Goal: Task Accomplishment & Management: Use online tool/utility

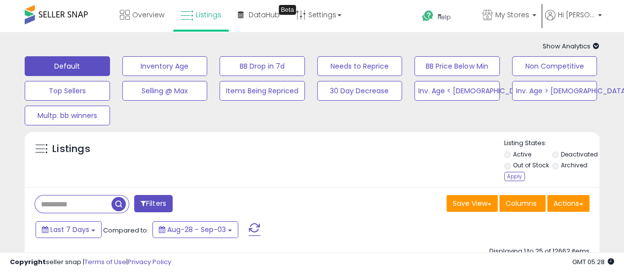
click at [515, 179] on div "Apply" at bounding box center [514, 176] width 21 height 9
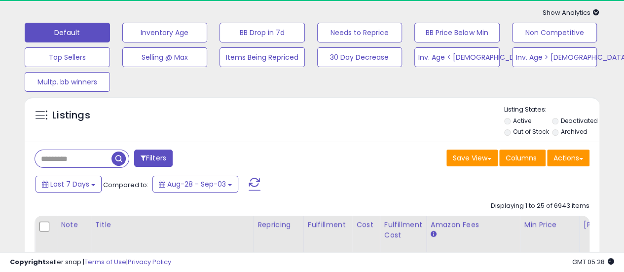
scroll to position [49, 0]
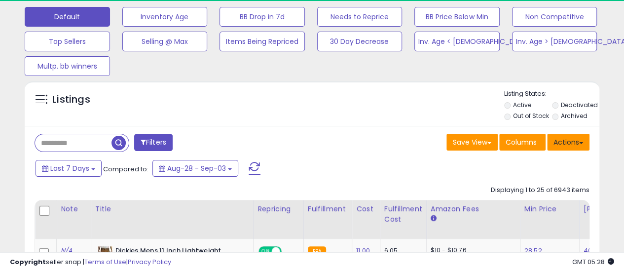
click at [582, 145] on button "Actions" at bounding box center [568, 142] width 42 height 17
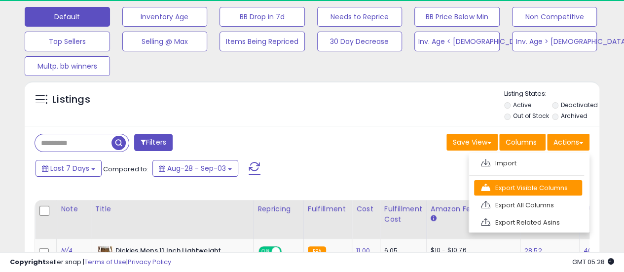
click at [554, 190] on link "Export Visible Columns" at bounding box center [528, 187] width 108 height 15
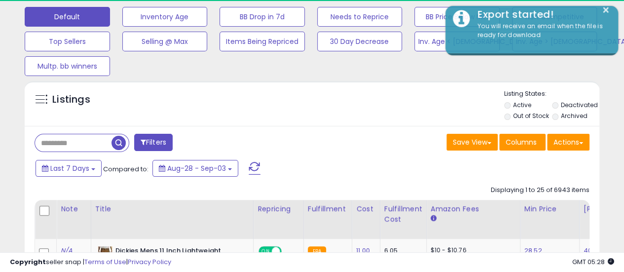
scroll to position [0, 0]
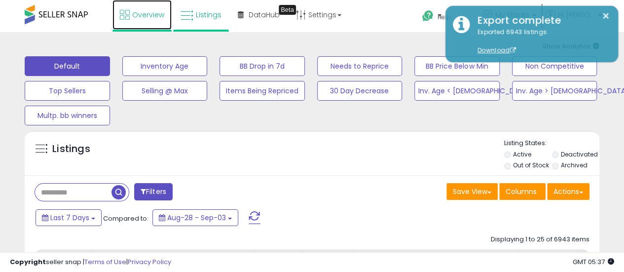
click at [135, 12] on span "Overview" at bounding box center [148, 15] width 32 height 10
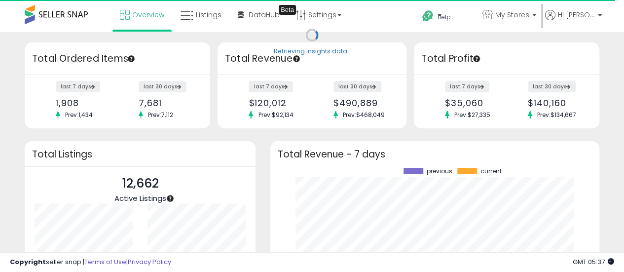
scroll to position [137, 309]
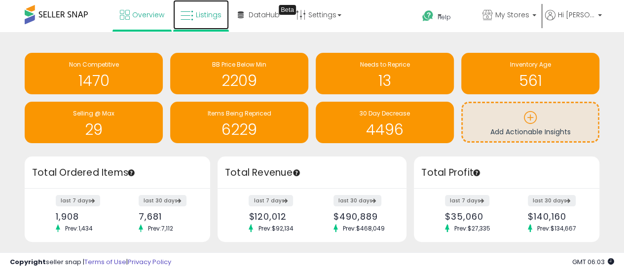
click at [196, 14] on span "Listings" at bounding box center [209, 15] width 26 height 10
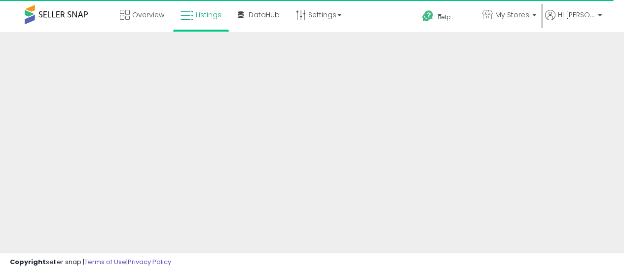
scroll to position [49, 0]
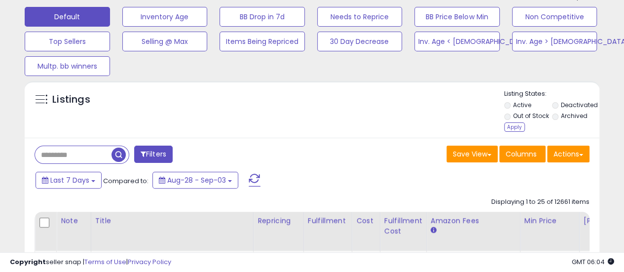
drag, startPoint x: 510, startPoint y: 130, endPoint x: 456, endPoint y: 91, distance: 67.1
click at [510, 130] on div "Apply" at bounding box center [514, 126] width 21 height 9
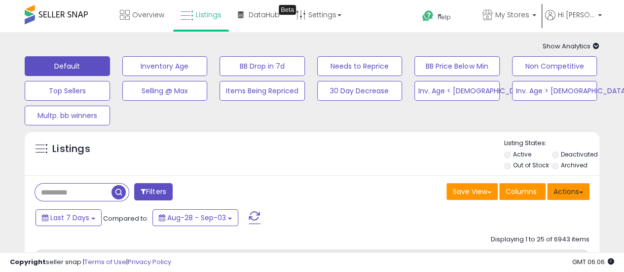
click at [577, 193] on button "Actions" at bounding box center [568, 191] width 42 height 17
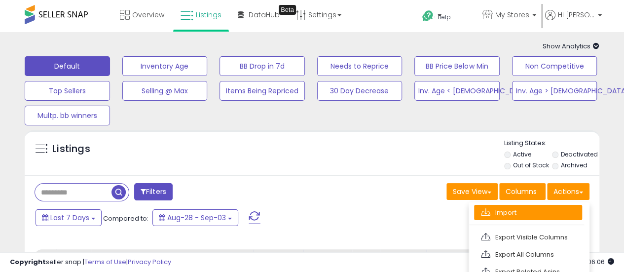
click at [537, 217] on link "Import" at bounding box center [528, 212] width 108 height 15
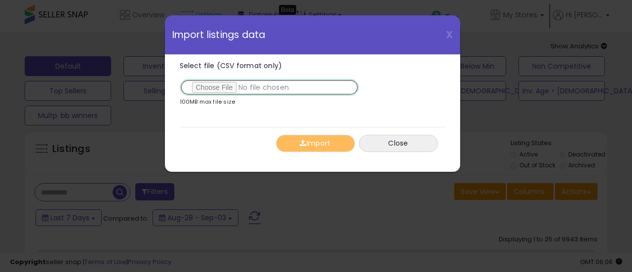
click at [205, 89] on input "Select file (CSV format only)" at bounding box center [269, 87] width 179 height 17
type input "**********"
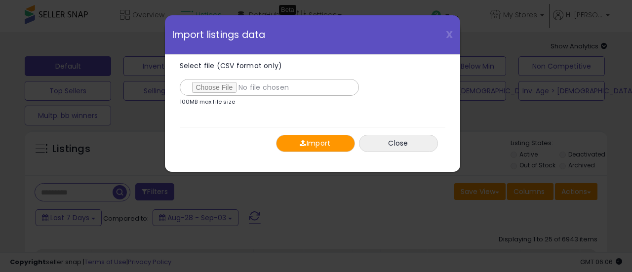
click at [318, 141] on button "Import" at bounding box center [315, 143] width 79 height 17
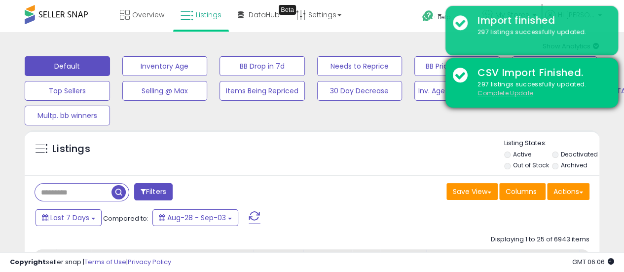
click at [499, 91] on u "Complete Update" at bounding box center [506, 93] width 56 height 8
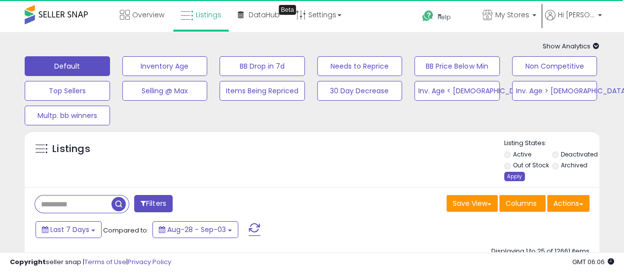
click at [515, 178] on div "Apply" at bounding box center [514, 176] width 21 height 9
